Goal: Navigation & Orientation: Find specific page/section

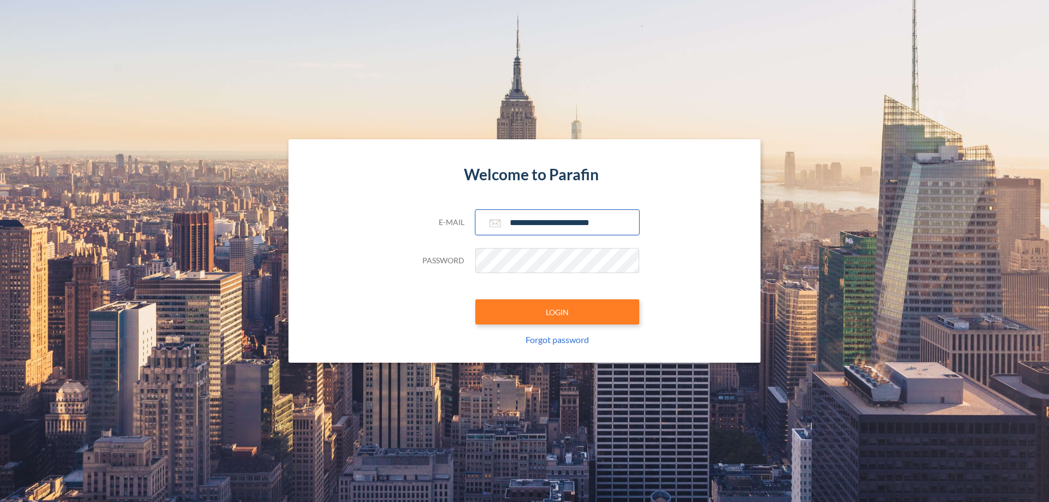
type input "**********"
click at [557, 312] on button "LOGIN" at bounding box center [557, 311] width 164 height 25
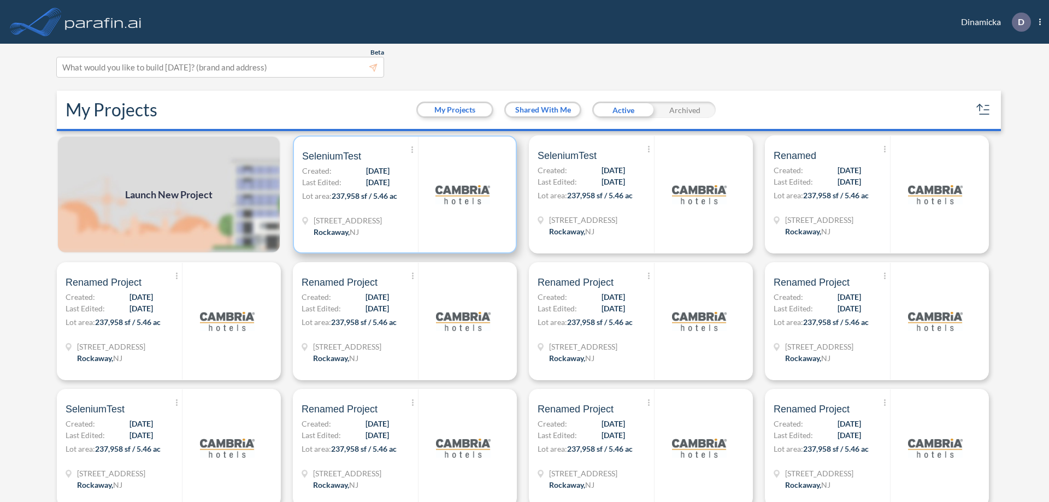
scroll to position [3, 0]
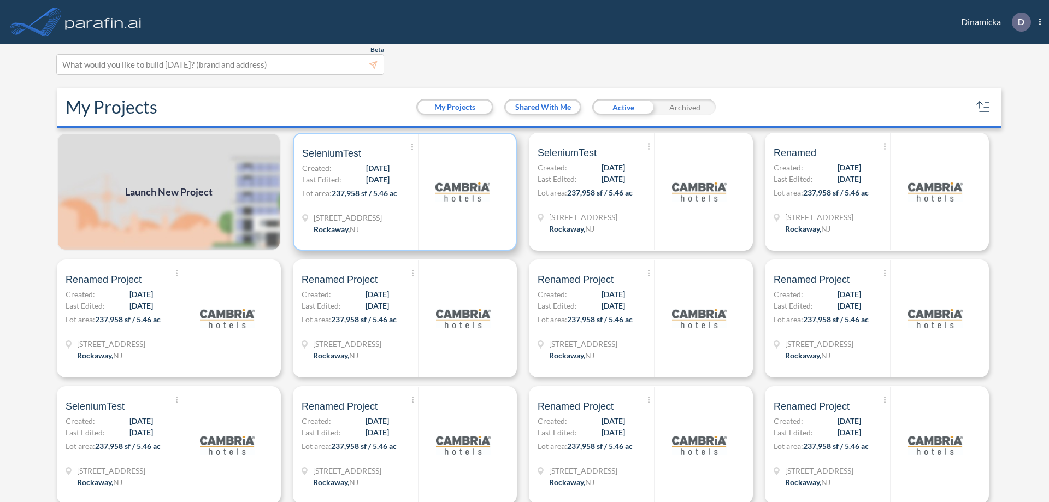
click at [403, 192] on p "Lot area: 237,958 sf / 5.46 ac" at bounding box center [360, 195] width 116 height 16
